Goal: Book appointment/travel/reservation

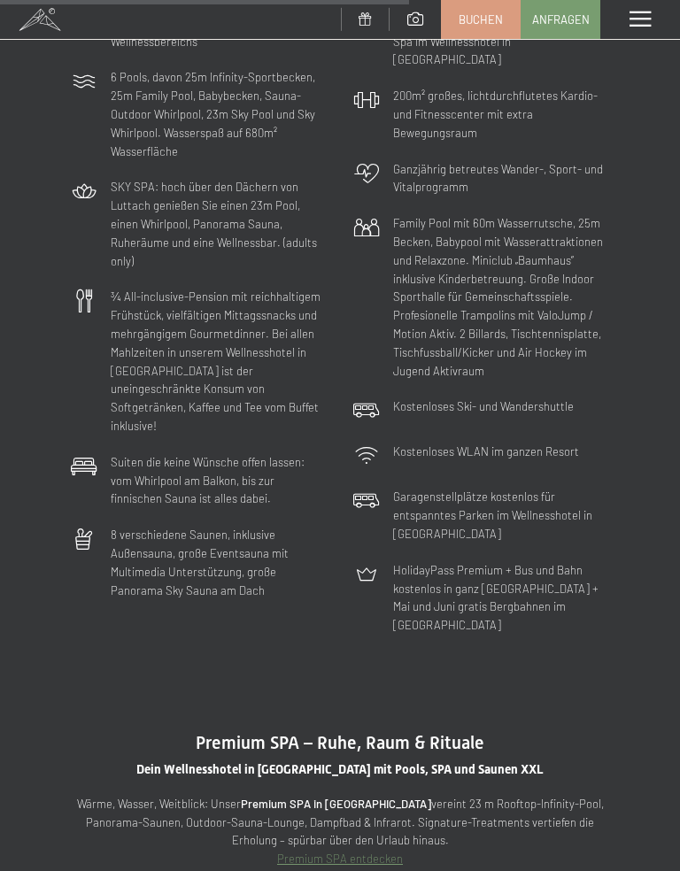
scroll to position [4521, 0]
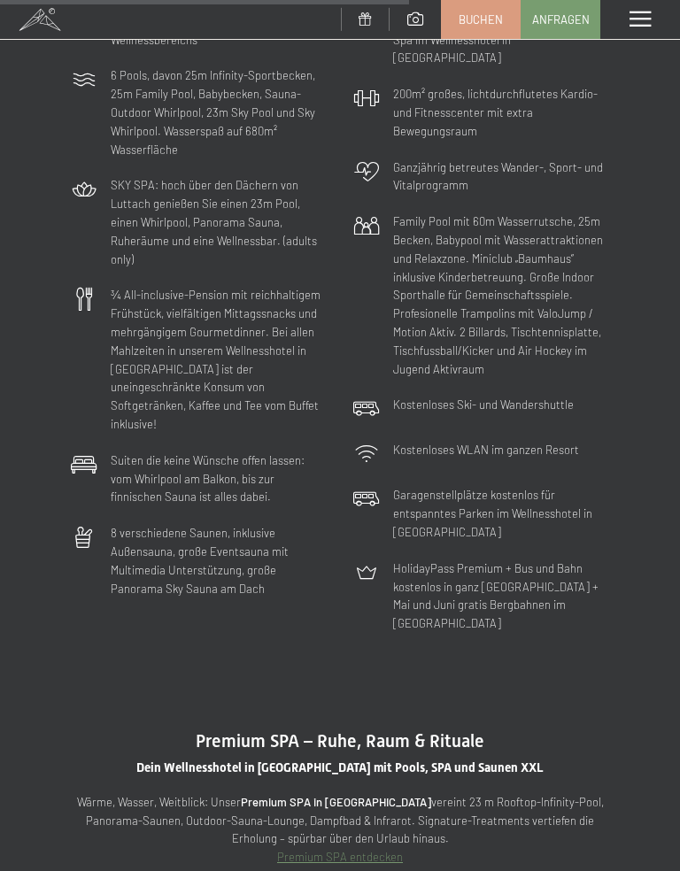
click at [619, 23] on div "Menü" at bounding box center [640, 19] width 80 height 39
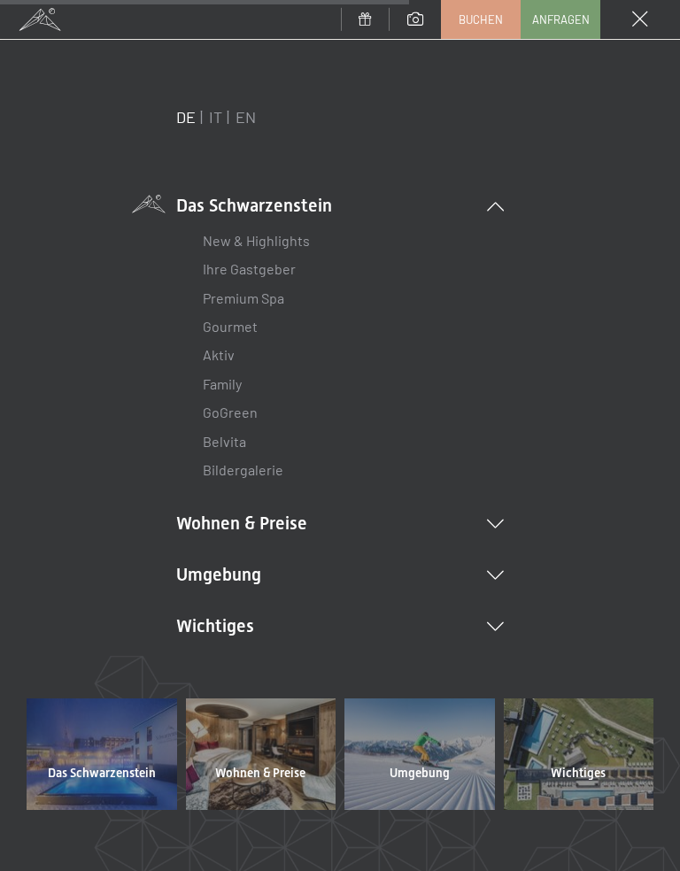
click at [643, 20] on span at bounding box center [640, 20] width 16 height 16
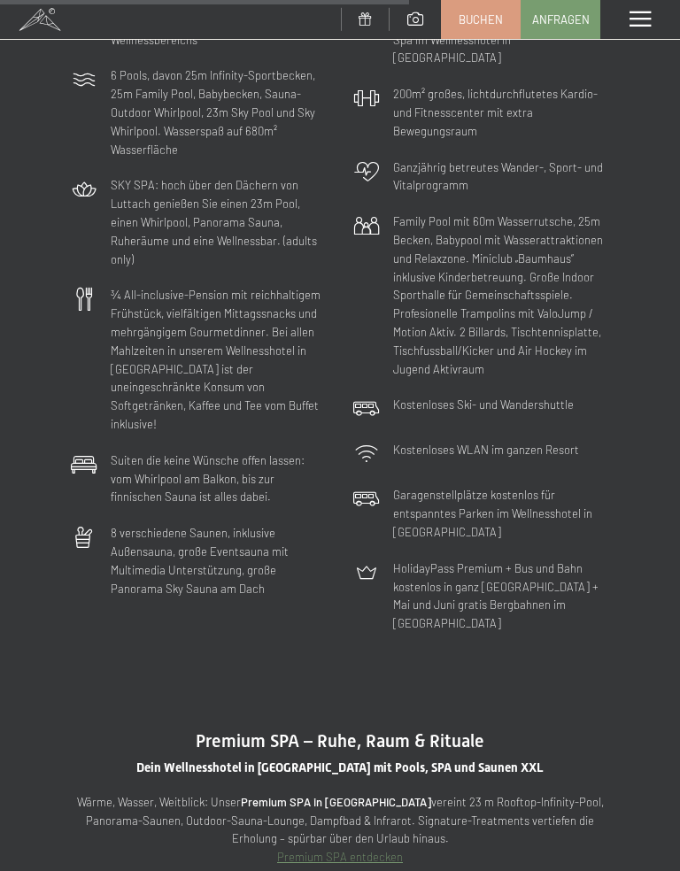
click at [623, 21] on div "Menü" at bounding box center [640, 19] width 80 height 39
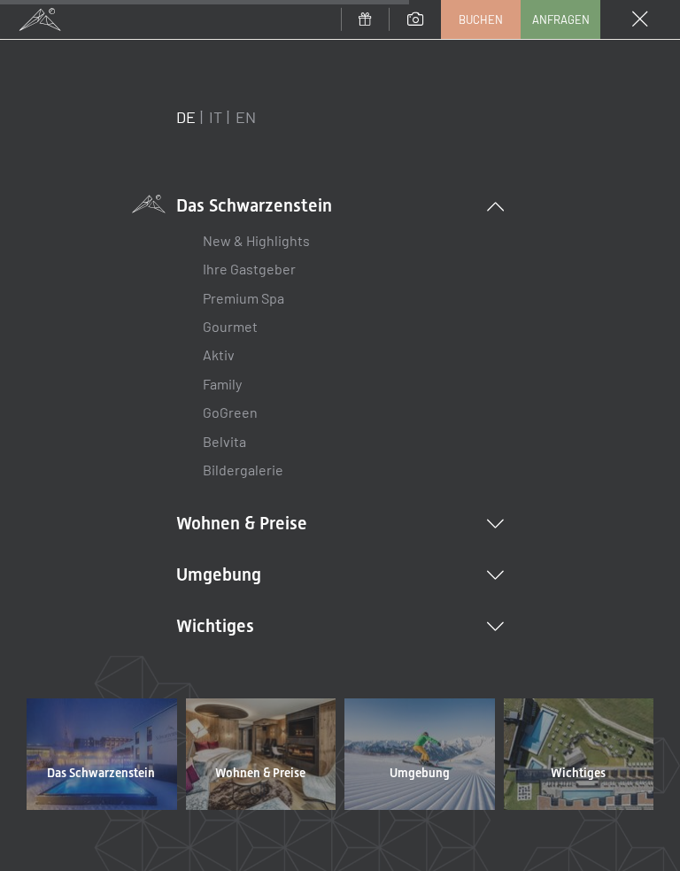
click at [195, 511] on li "Wohnen & Preise Inklusivleistungen Zimmer & Preise Liste Angebote Liste Familie…" at bounding box center [340, 523] width 328 height 25
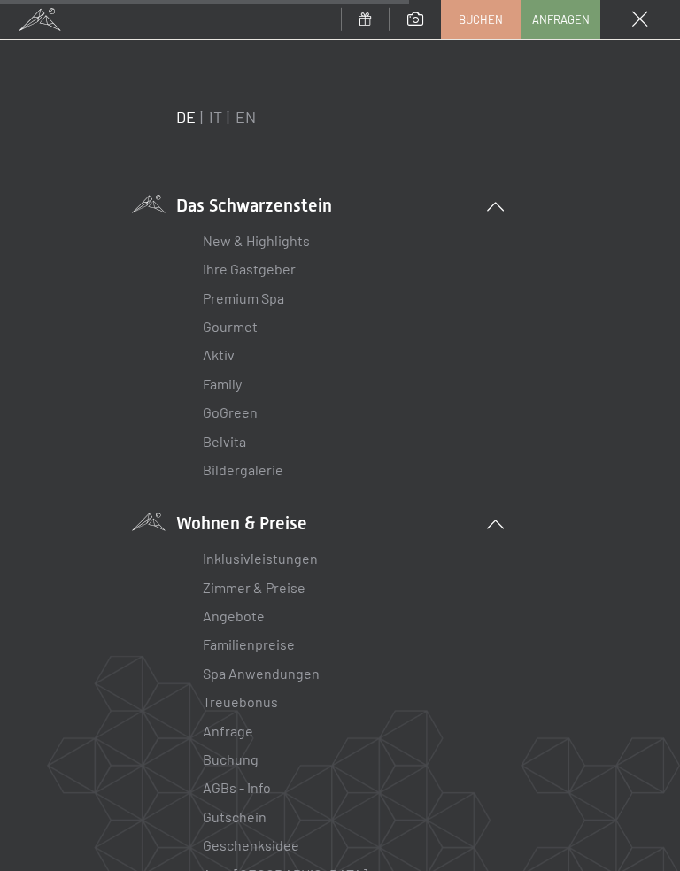
scroll to position [36, 0]
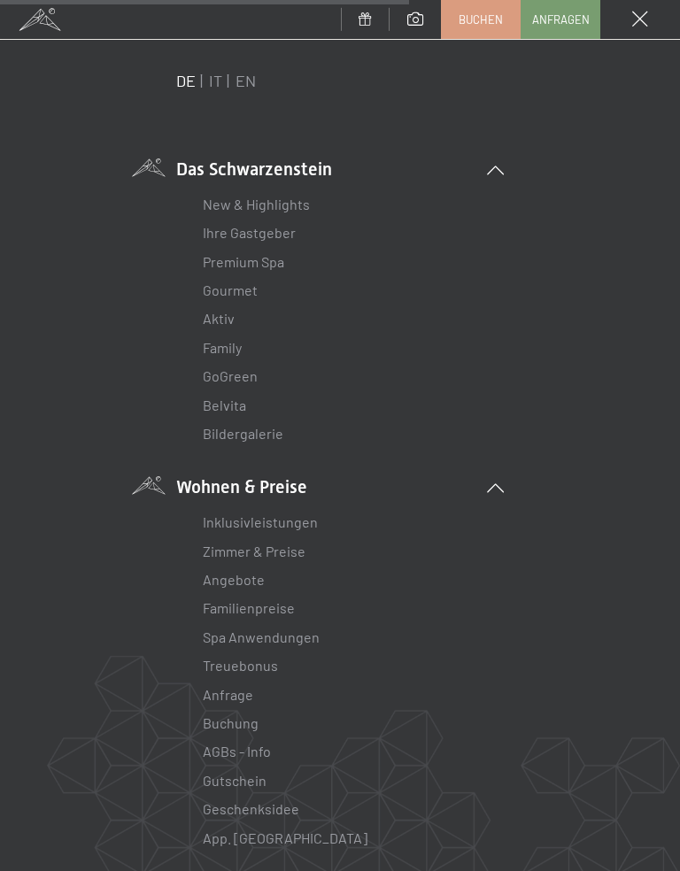
click at [224, 580] on link "Angebote" at bounding box center [234, 579] width 62 height 17
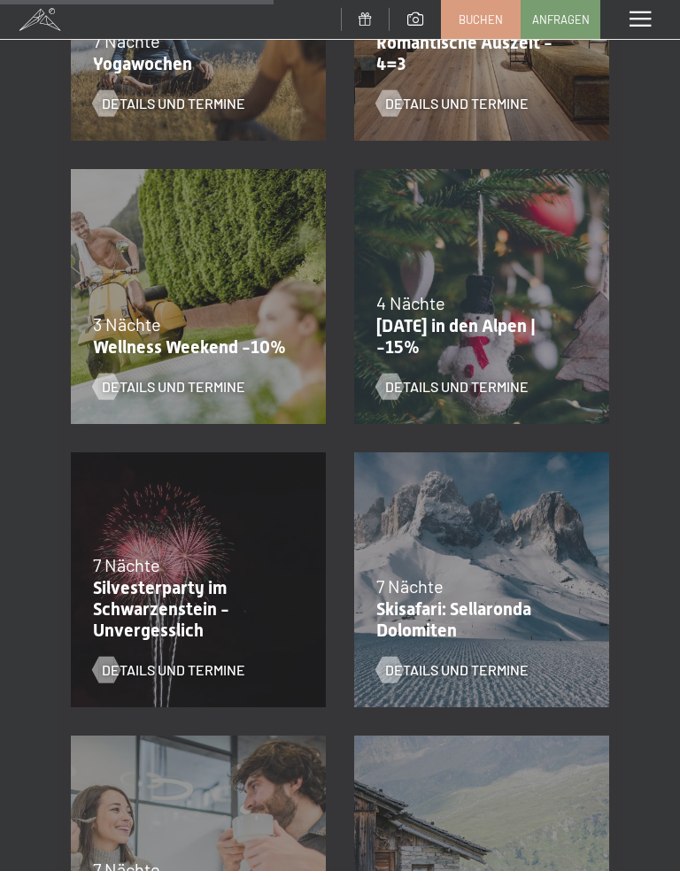
scroll to position [1141, 0]
click at [422, 329] on p "[DATE] in den Alpen | -15%" at bounding box center [477, 337] width 202 height 43
click at [419, 387] on span "Details und Termine" at bounding box center [456, 387] width 143 height 19
